Goal: Task Accomplishment & Management: Use online tool/utility

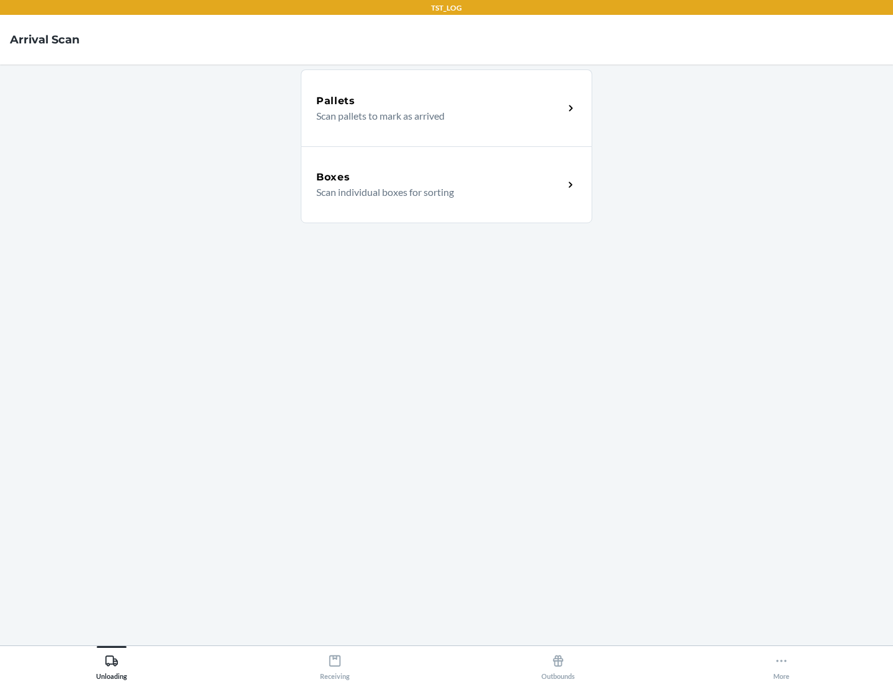
click at [440, 177] on div "Boxes" at bounding box center [439, 177] width 247 height 15
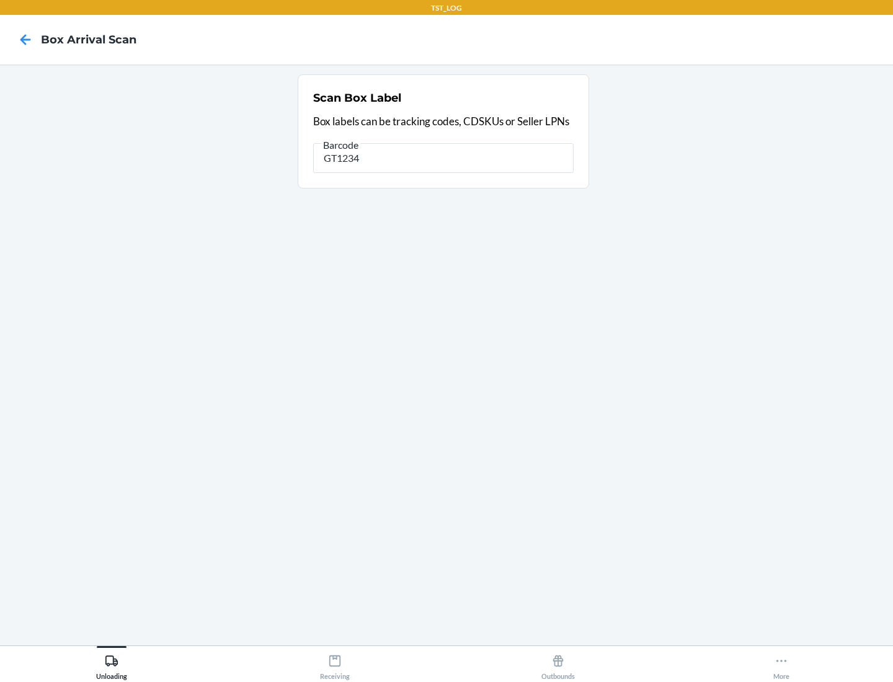
type input "GT1234"
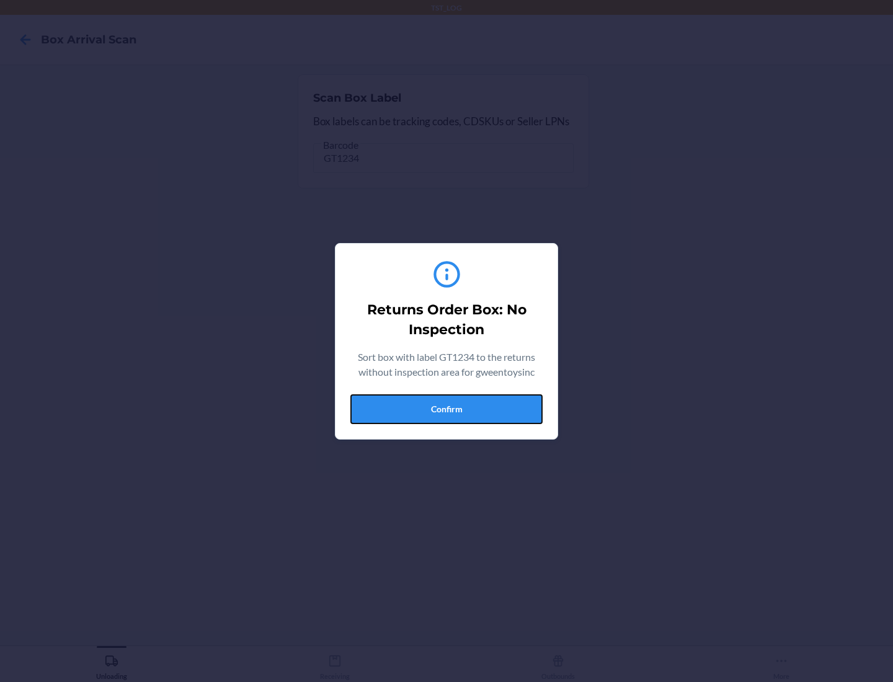
click at [446, 409] on button "Confirm" at bounding box center [446, 409] width 192 height 30
